Goal: Task Accomplishment & Management: Manage account settings

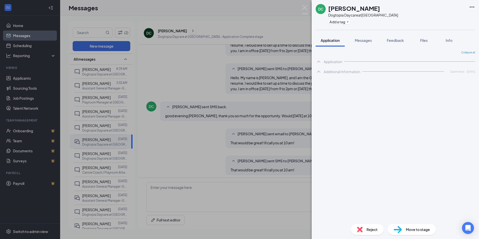
scroll to position [127, 0]
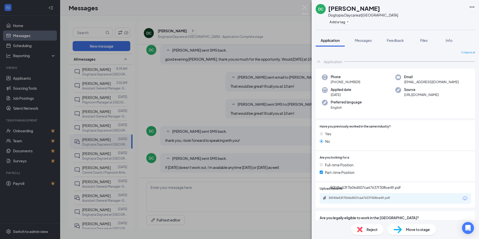
click at [368, 198] on div "50f45e53f7b06d507ca67637f308ce49.pdf" at bounding box center [363, 198] width 70 height 4
click at [410, 228] on span "Move to stage" at bounding box center [418, 230] width 24 height 6
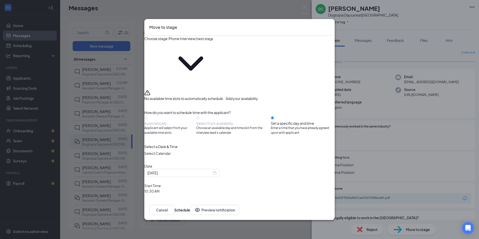
click at [213, 41] on input "Phone Interview (next stage)" at bounding box center [190, 39] width 44 height 6
click at [209, 77] on div "In-person Interview" at bounding box center [193, 75] width 32 height 6
type input "In-person Interview"
click at [189, 189] on span "10:30 AM" at bounding box center [166, 209] width 44 height 40
click at [179, 194] on icon "ChevronDown" at bounding box center [161, 211] width 35 height 35
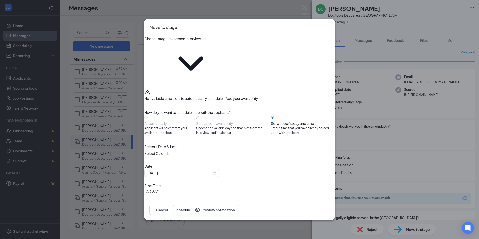
click at [179, 194] on icon "ChevronDown" at bounding box center [161, 211] width 35 height 35
click at [189, 188] on input "10:30 AM" at bounding box center [166, 191] width 44 height 6
type input "02:30 PM"
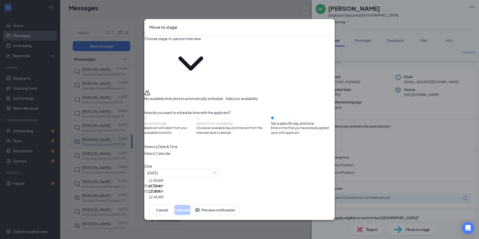
scroll to position [676, 0]
type input "03:00 PM"
click at [190, 205] on button "Schedule" at bounding box center [182, 210] width 16 height 10
